Goal: Find specific page/section: Find specific page/section

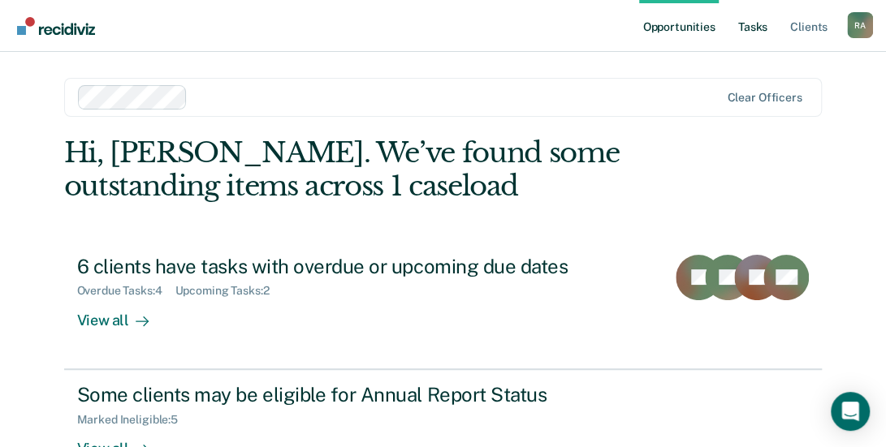
click at [767, 28] on link "Tasks" at bounding box center [753, 26] width 36 height 52
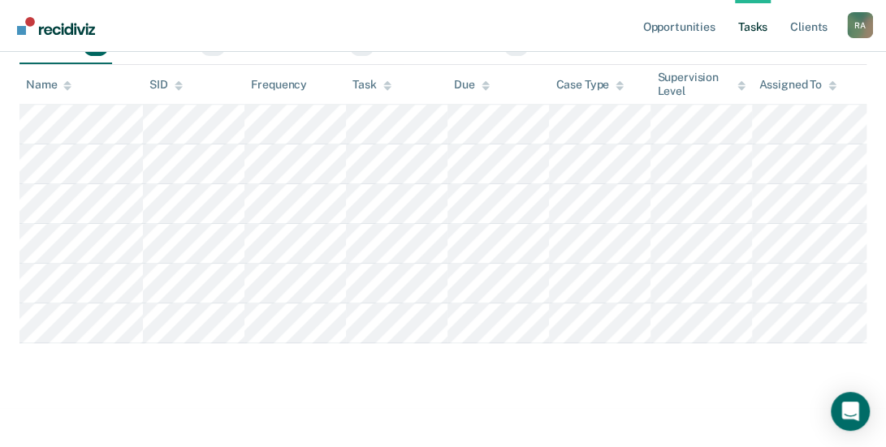
scroll to position [325, 0]
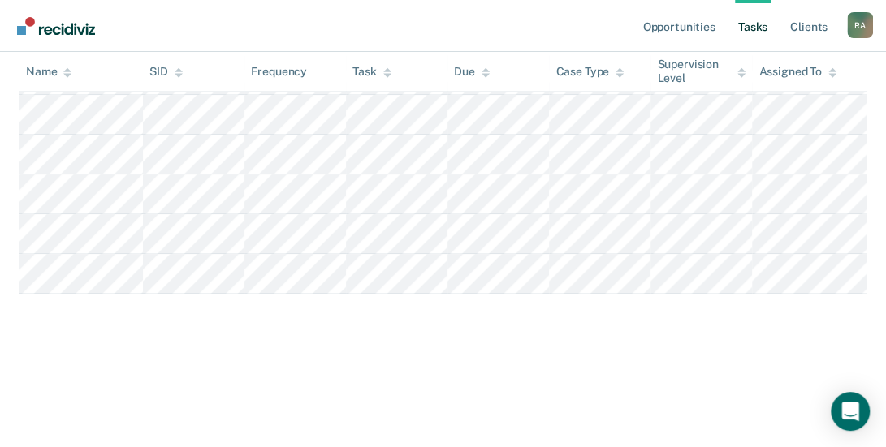
click at [610, 356] on div "Opportunities Tasks Client s [PERSON_NAME] [PERSON_NAME] Profile How it works L…" at bounding box center [443, 16] width 886 height 683
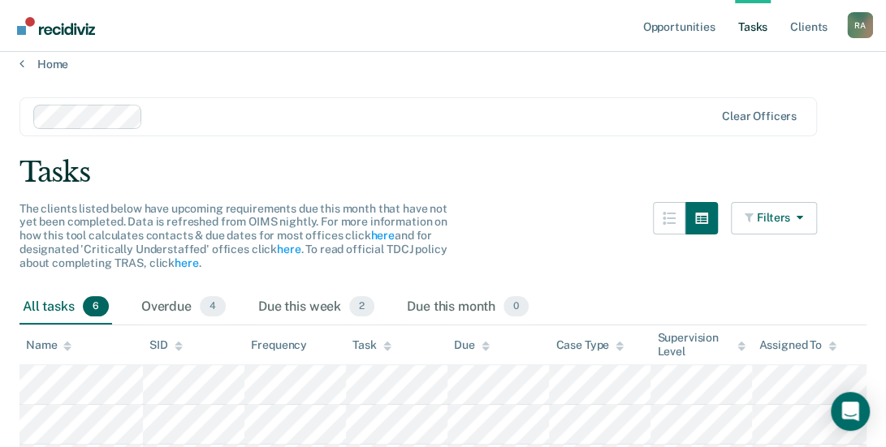
scroll to position [0, 0]
